Goal: Information Seeking & Learning: Learn about a topic

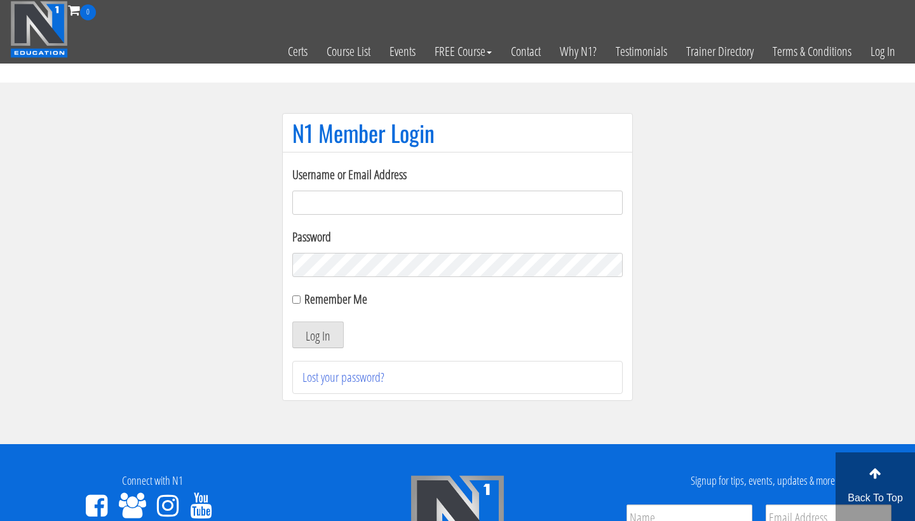
type input "[EMAIL_ADDRESS][DOMAIN_NAME]"
click at [318, 335] on button "Log In" at bounding box center [317, 335] width 51 height 27
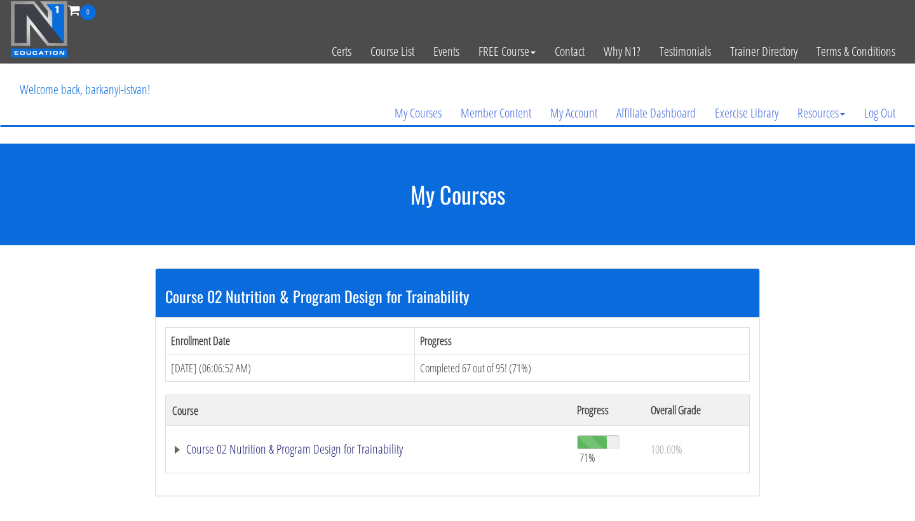
click at [322, 449] on link "Course 02 Nutrition & Program Design for Trainability" at bounding box center [368, 449] width 392 height 13
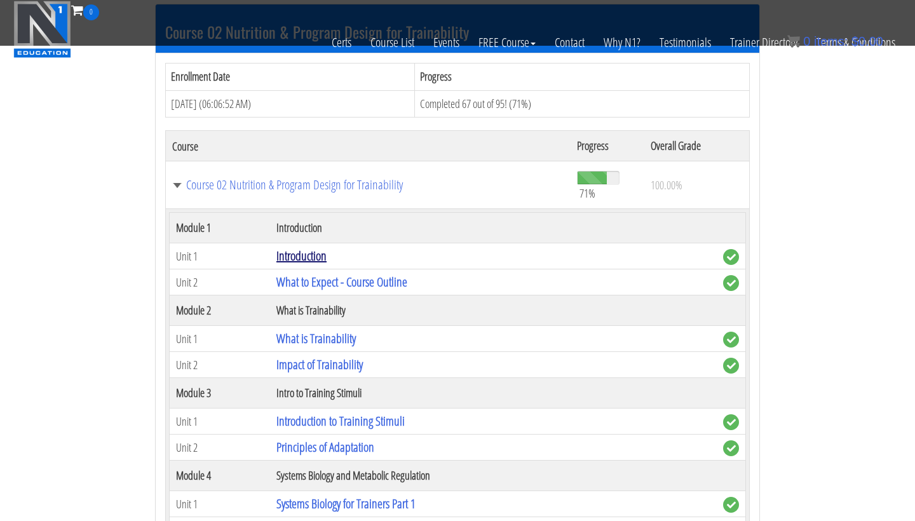
scroll to position [340, 0]
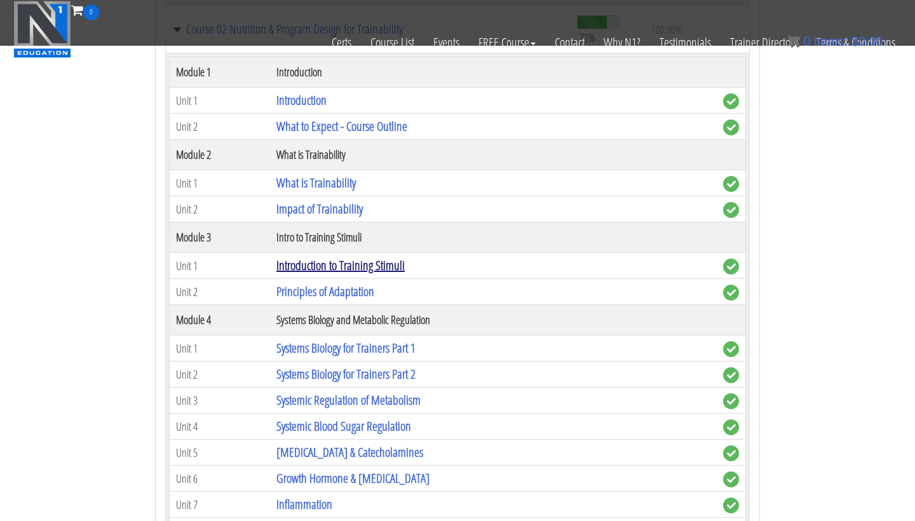
click at [372, 261] on link "Introduction to Training Stimuli" at bounding box center [340, 265] width 128 height 17
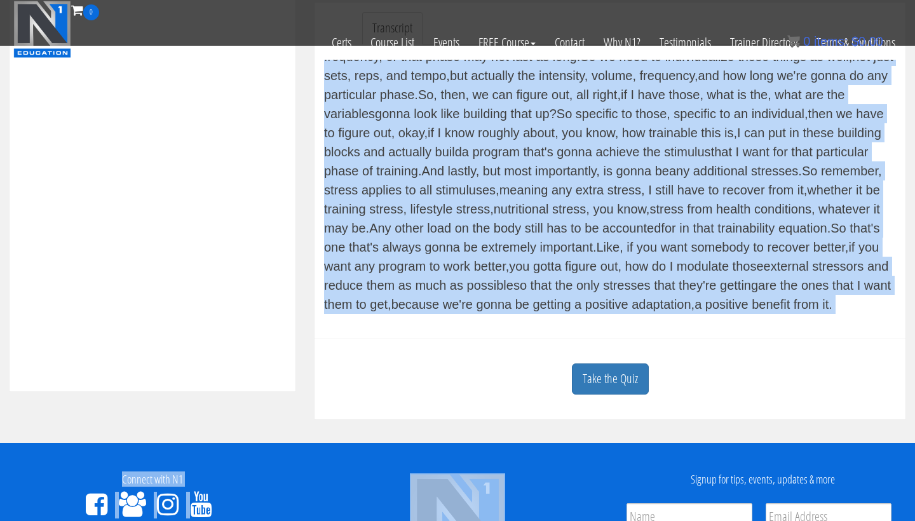
scroll to position [440, 0]
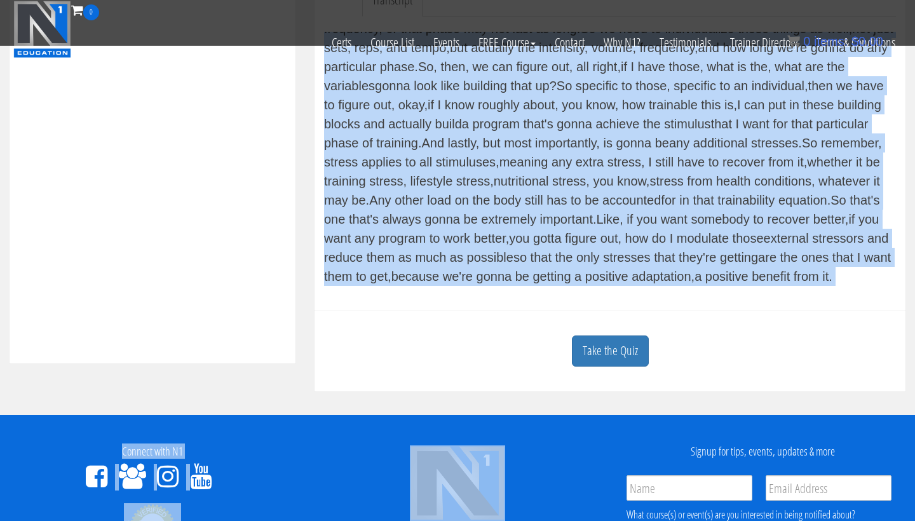
drag, startPoint x: 328, startPoint y: 129, endPoint x: 642, endPoint y: 273, distance: 345.3
click at [643, 273] on div "As we enter module three, we're gonna focus on what these stimuluses are, just …" at bounding box center [610, 159] width 572 height 254
copy div "As we enter module three, we're gonna focus on what these stimuluses are, just …"
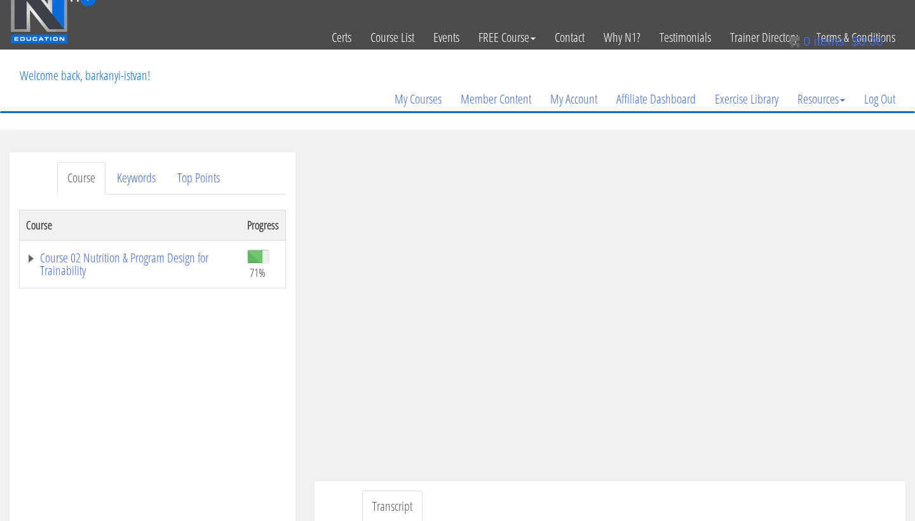
scroll to position [15, 0]
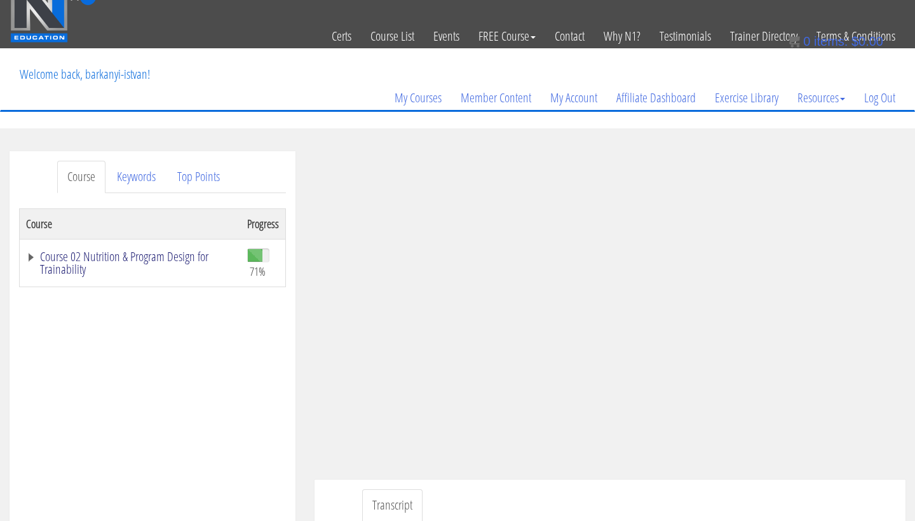
click at [171, 250] on link "Course 02 Nutrition & Program Design for Trainability" at bounding box center [130, 262] width 208 height 25
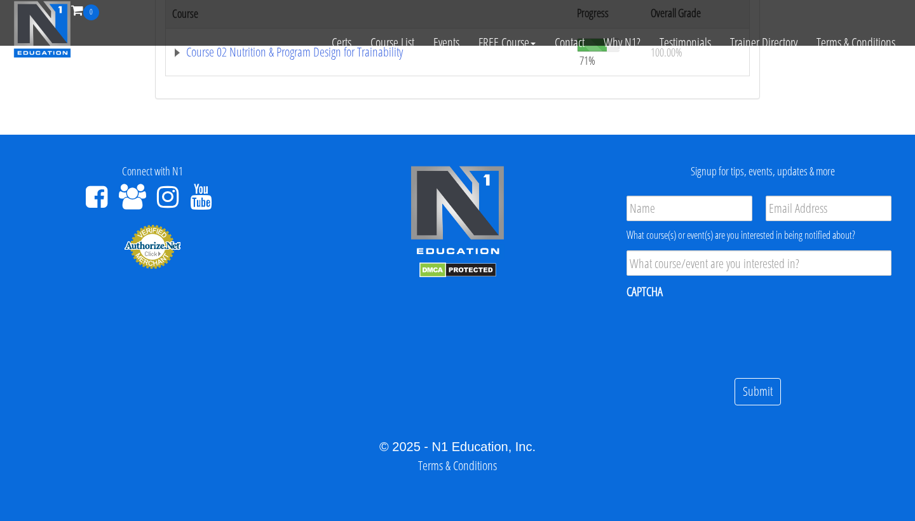
scroll to position [269, 0]
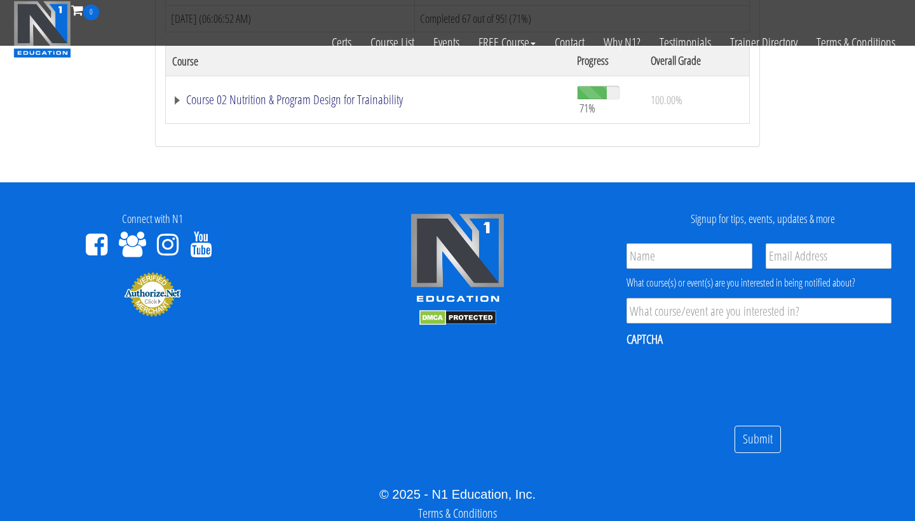
click at [319, 98] on link "Course 02 Nutrition & Program Design for Trainability" at bounding box center [368, 99] width 392 height 13
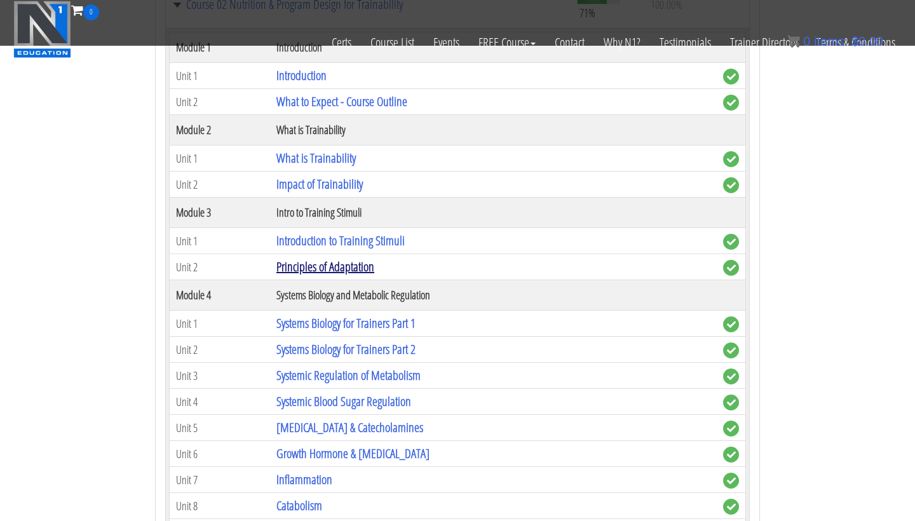
scroll to position [367, 0]
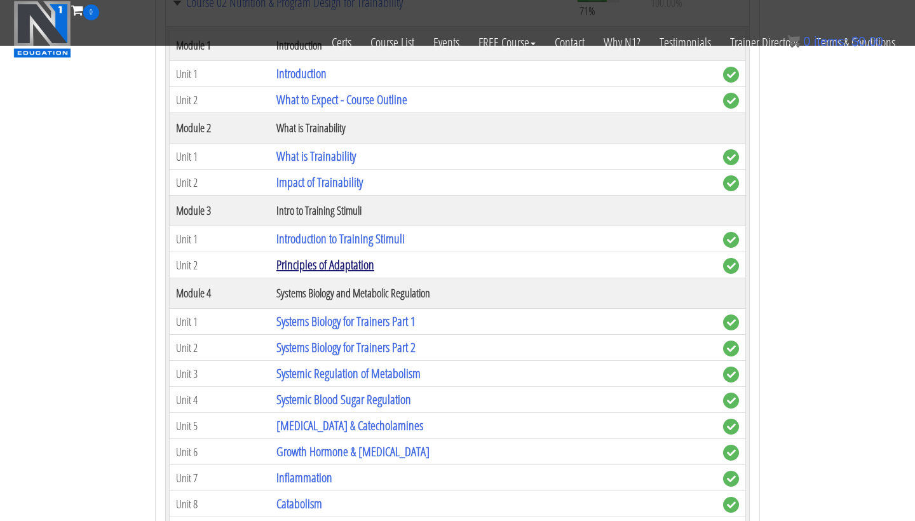
click at [365, 261] on link "Principles of Adaptation" at bounding box center [325, 264] width 98 height 17
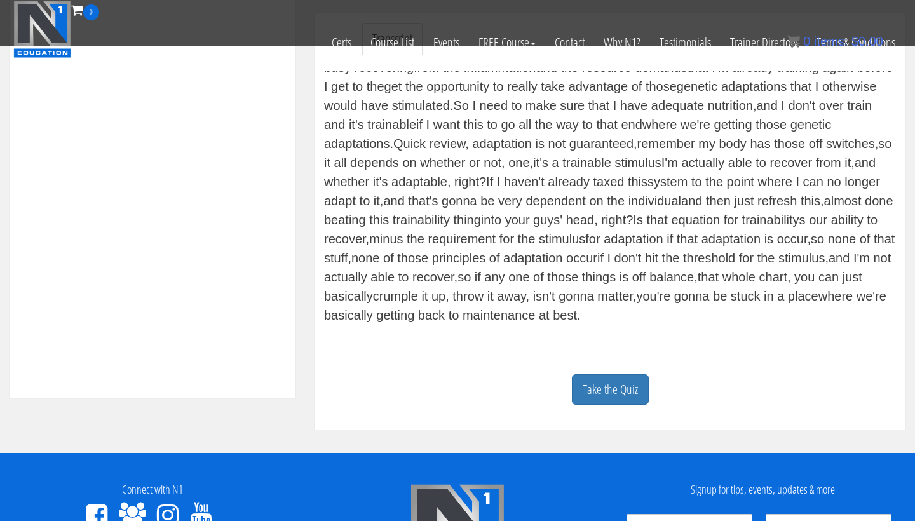
scroll to position [418, 0]
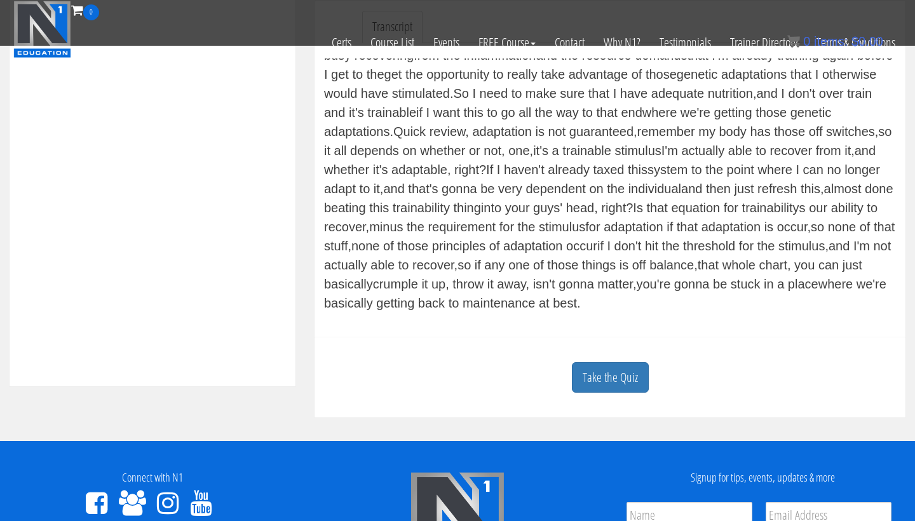
drag, startPoint x: 413, startPoint y: 174, endPoint x: 606, endPoint y: 312, distance: 237.4
click at [606, 312] on div "(deep rumbling) So once we've achieved a stimulus, our goal is then that carr…" at bounding box center [610, 185] width 572 height 254
copy div "So once we've achieved a stimulus, our goal is then that carries over into ada…"
click at [249, 222] on div "Course Progress Course 02 Nutrition & Program Design for Trainability 71% Modul…" at bounding box center [152, 44] width 267 height 636
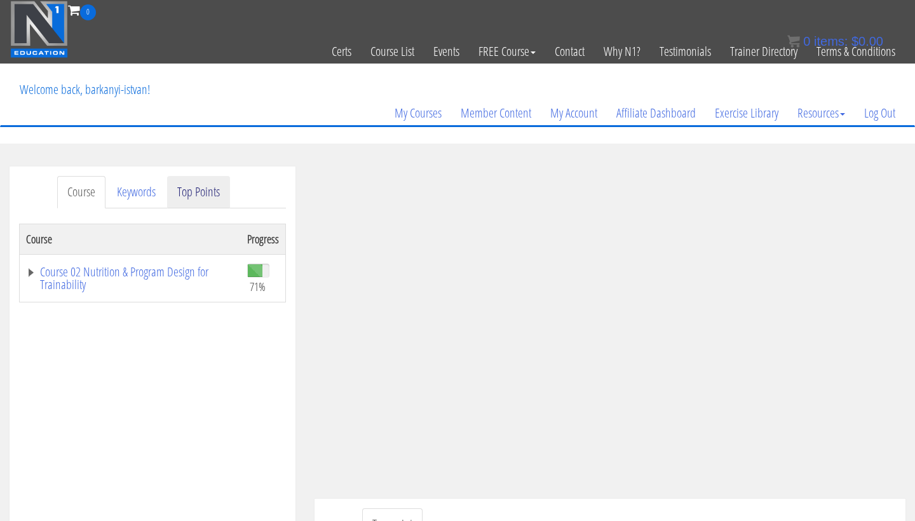
scroll to position [0, 0]
click at [119, 278] on link "Course 02 Nutrition & Program Design for Trainability" at bounding box center [130, 278] width 208 height 25
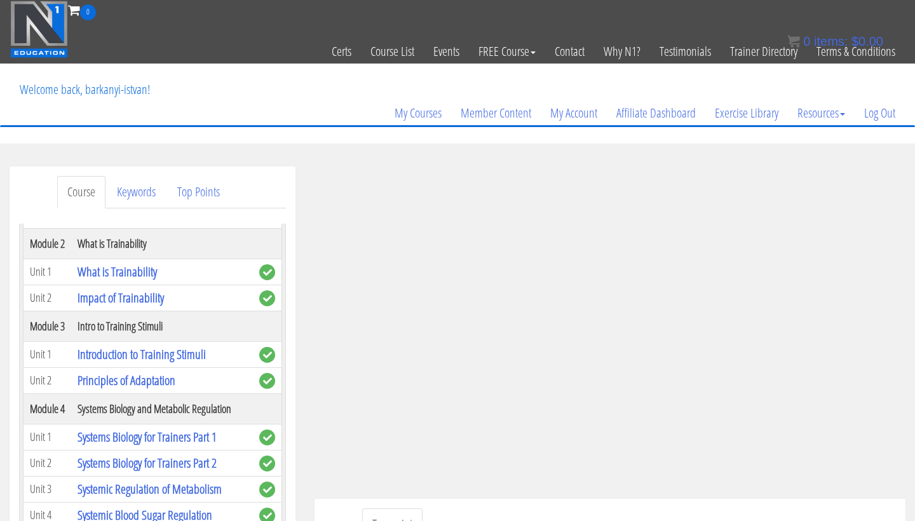
scroll to position [170, 0]
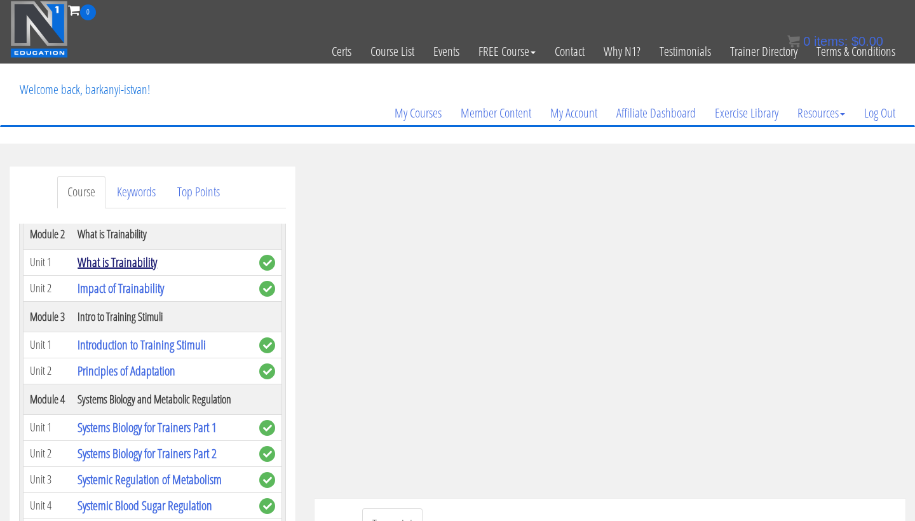
click at [133, 271] on link "What is Trainability" at bounding box center [117, 262] width 79 height 17
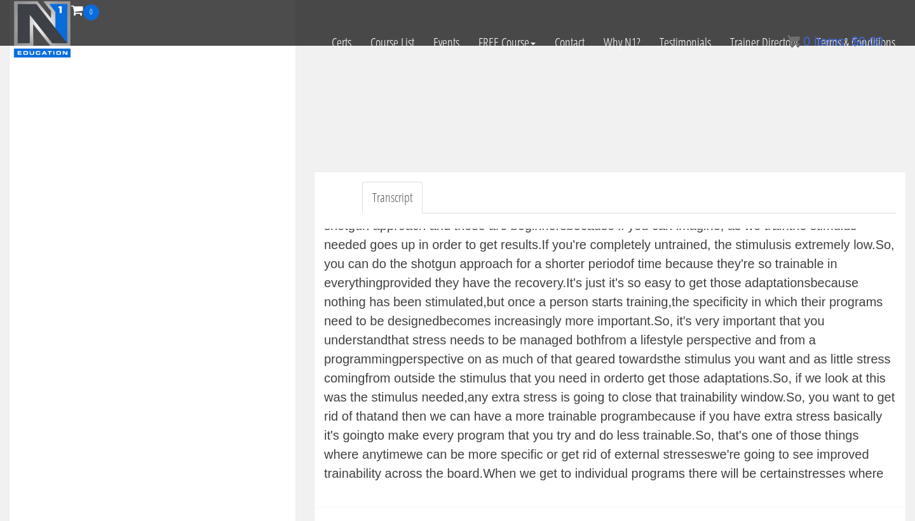
scroll to position [3616, 0]
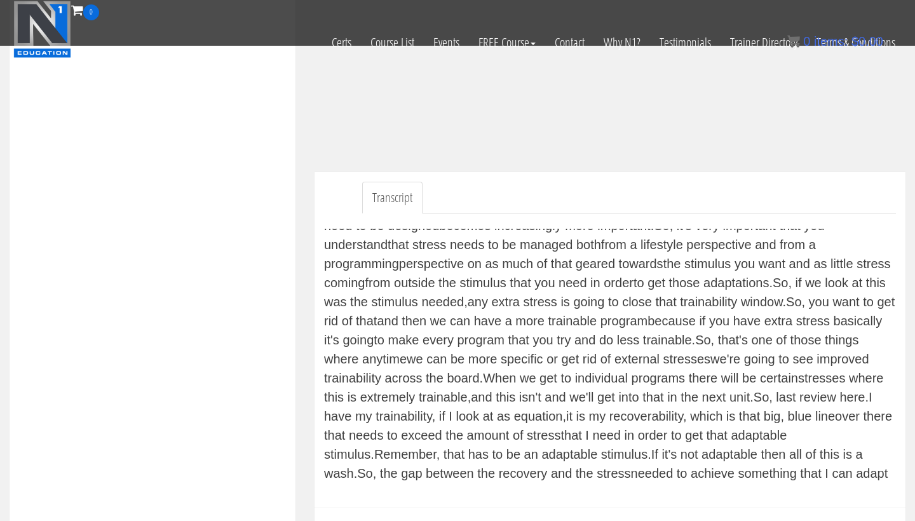
drag, startPoint x: 467, startPoint y: 327, endPoint x: 634, endPoint y: 477, distance: 223.7
click at [634, 477] on div "(electronic sound effects) Module two is going to be all about that concept of…" at bounding box center [610, 356] width 572 height 254
copy div "Module two is going to be all about that concept of trainability. So, as we en…"
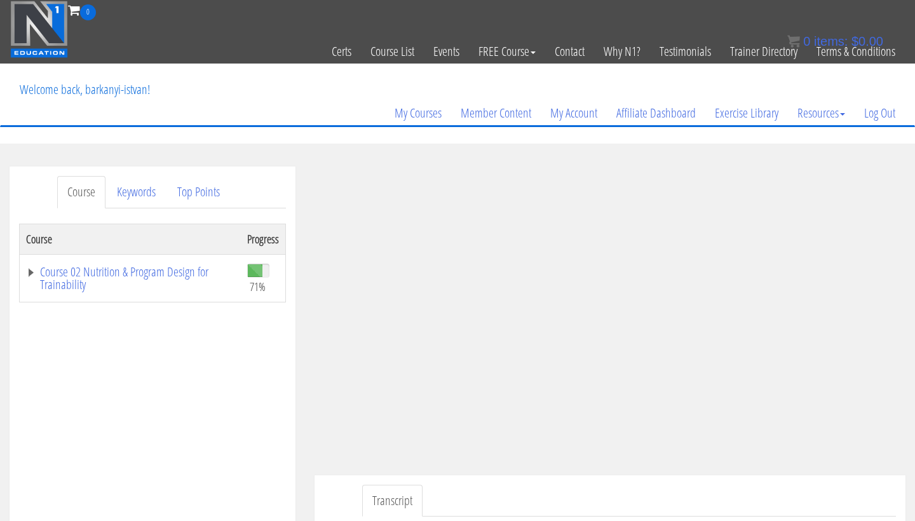
scroll to position [0, 0]
click at [137, 266] on link "Course 02 Nutrition & Program Design for Trainability" at bounding box center [130, 278] width 208 height 25
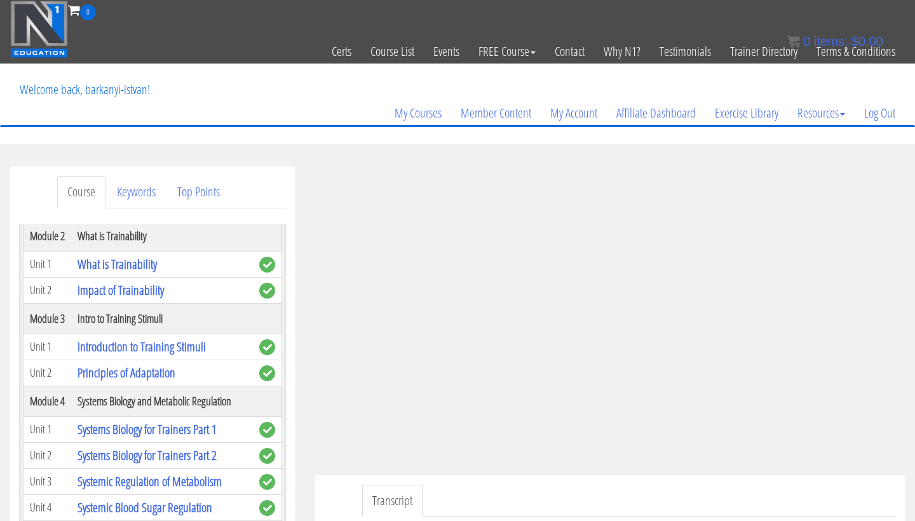
scroll to position [180, 0]
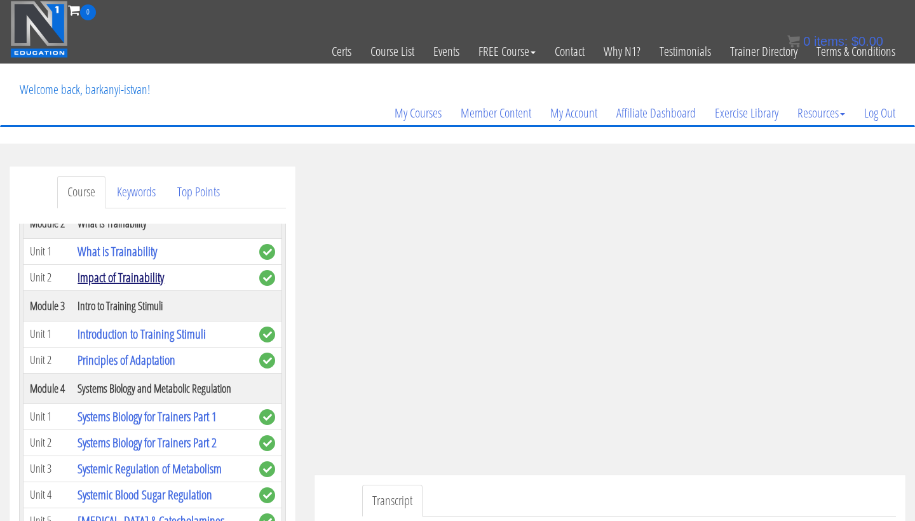
click at [140, 286] on link "Impact of Trainability" at bounding box center [121, 277] width 86 height 17
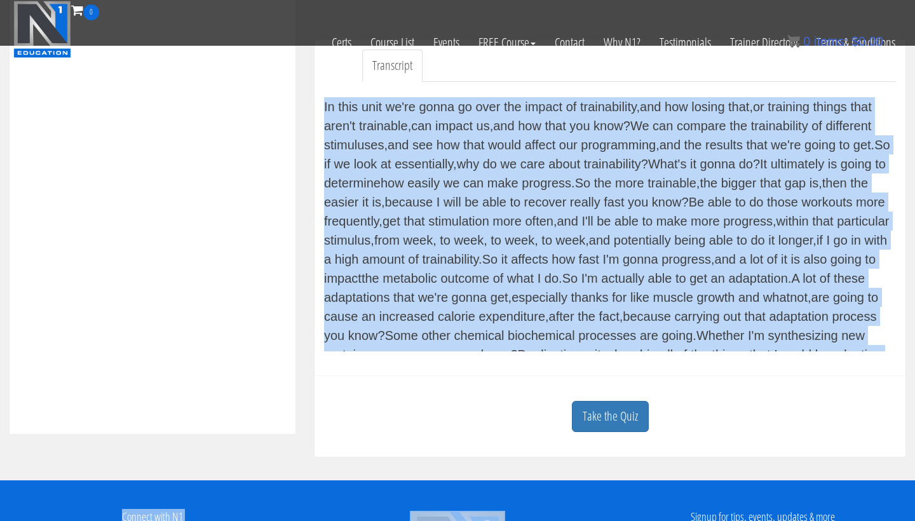
scroll to position [373, 0]
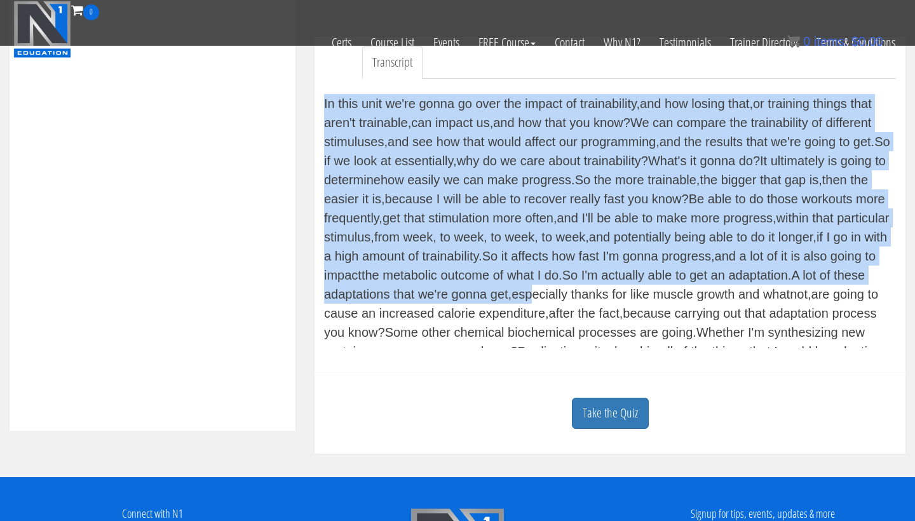
drag, startPoint x: 323, startPoint y: 336, endPoint x: 531, endPoint y: 297, distance: 210.8
click at [531, 297] on div "Transcript In this unit we're gonna go over the impact of trainability, and ho…" at bounding box center [610, 205] width 591 height 336
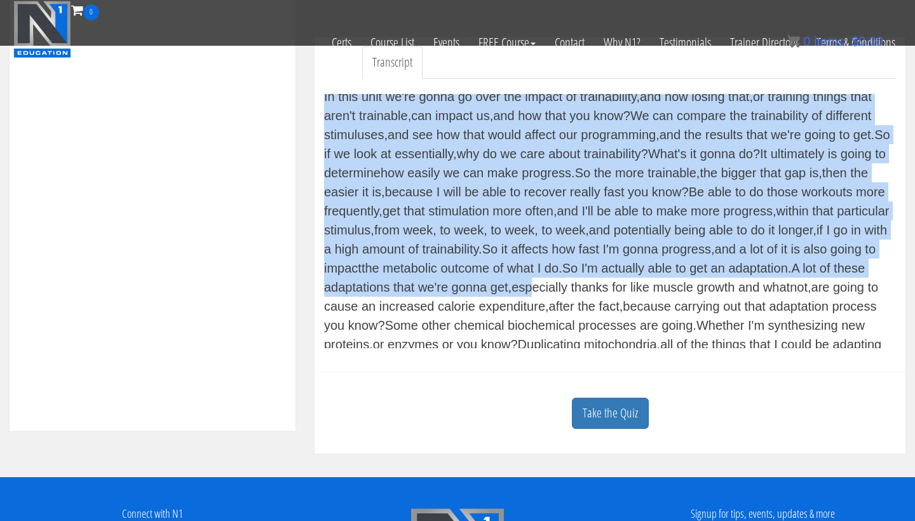
scroll to position [0, 0]
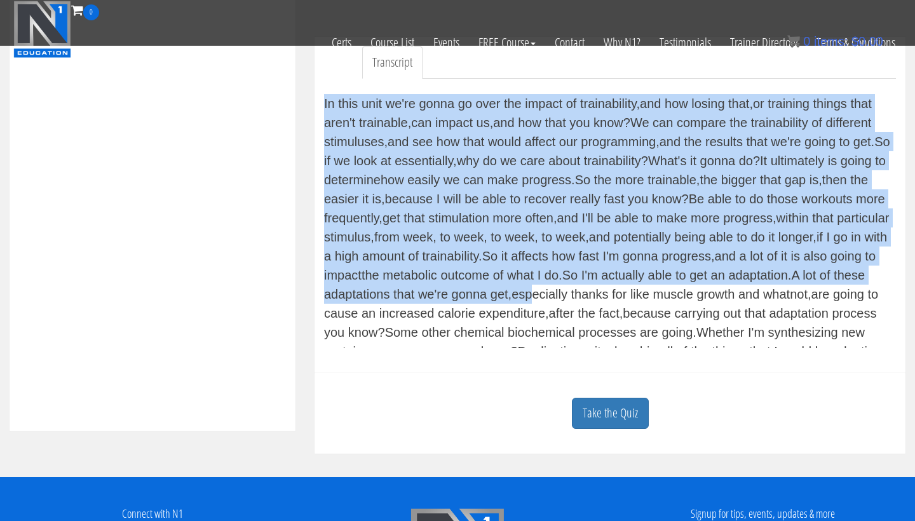
click at [344, 118] on div "In this unit we're gonna go over the impact of trainability, and how losing th…" at bounding box center [610, 221] width 572 height 254
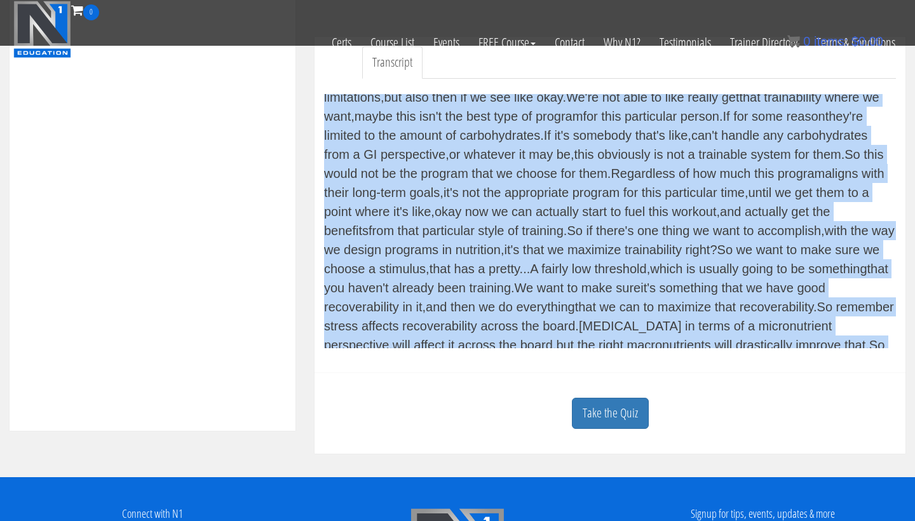
scroll to position [4341, 0]
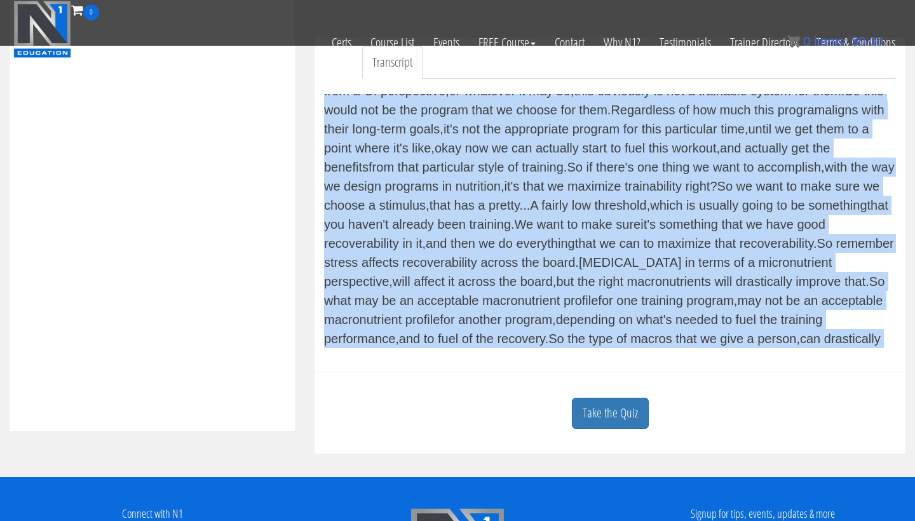
drag, startPoint x: 327, startPoint y: 102, endPoint x: 489, endPoint y: 395, distance: 335.1
click at [489, 395] on div "[PERSON_NAME] [EMAIL_ADDRESS][DOMAIN_NAME] [DATE] [TECHNICAL_ID] Transcript In …" at bounding box center [610, 83] width 610 height 740
copy div "n this unit we're gonna go over the impact of trainability, and how losing tha…"
